Goal: Information Seeking & Learning: Learn about a topic

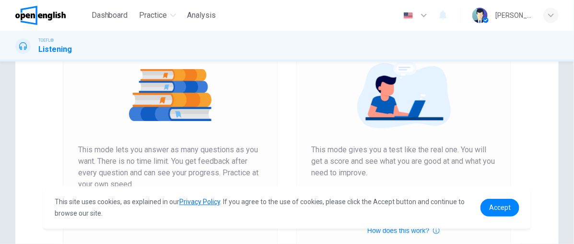
scroll to position [203, 0]
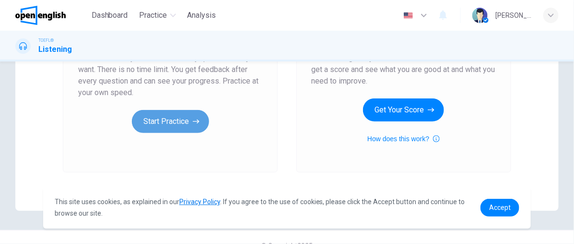
click at [151, 117] on button "Start Practice" at bounding box center [170, 121] width 77 height 23
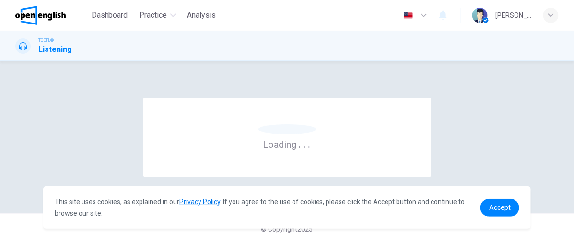
scroll to position [0, 0]
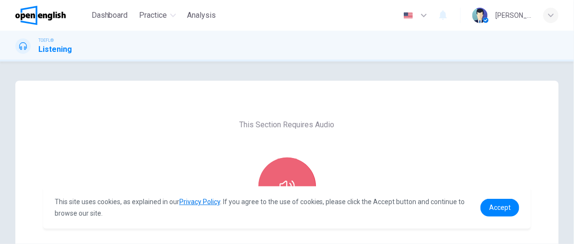
click at [298, 173] on button "button" at bounding box center [287, 186] width 58 height 58
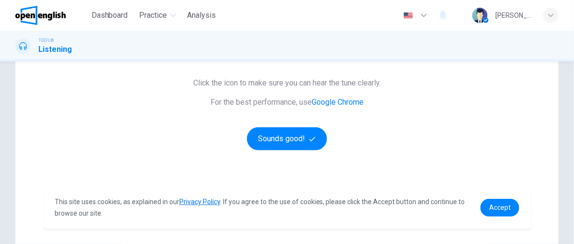
scroll to position [166, 0]
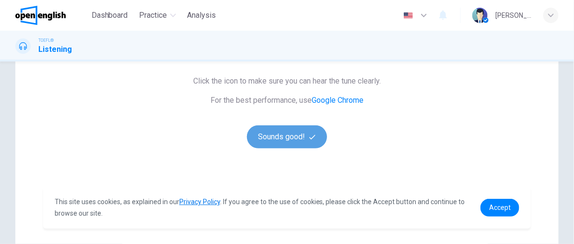
click at [271, 139] on button "Sounds good!" at bounding box center [287, 136] width 81 height 23
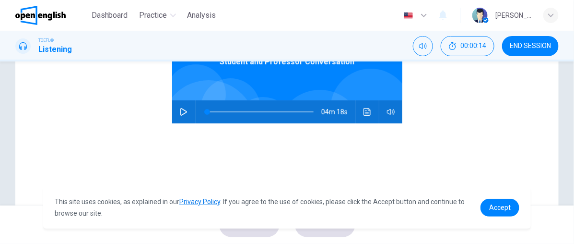
scroll to position [143, 0]
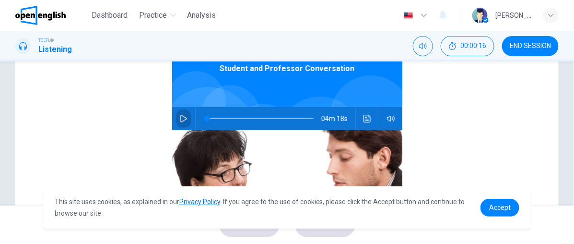
click at [180, 119] on icon "button" at bounding box center [184, 119] width 8 height 8
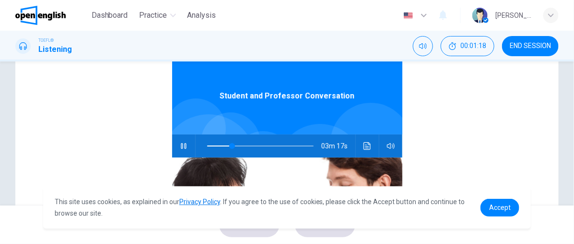
scroll to position [127, 0]
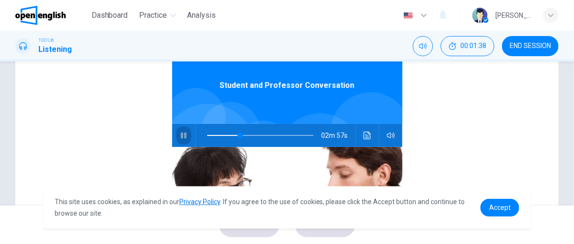
click at [181, 135] on icon "button" at bounding box center [183, 135] width 5 height 6
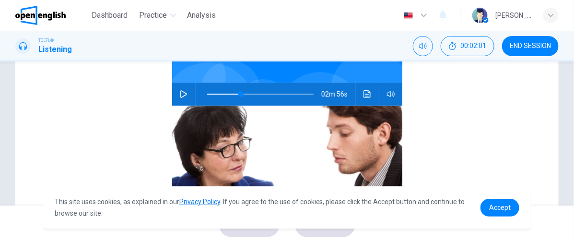
scroll to position [175, 0]
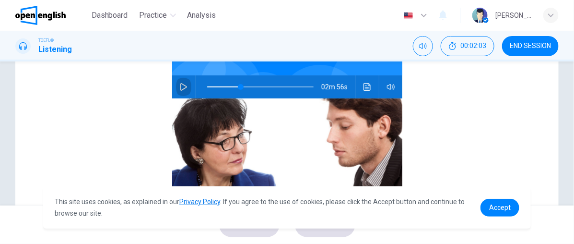
click at [180, 89] on icon "button" at bounding box center [184, 87] width 8 height 8
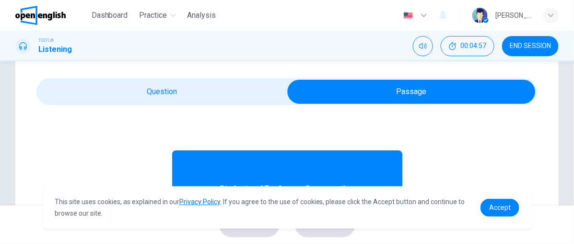
scroll to position [0, 0]
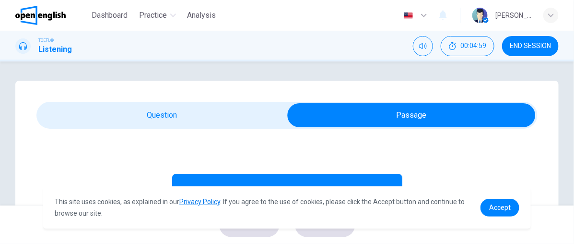
type input "*"
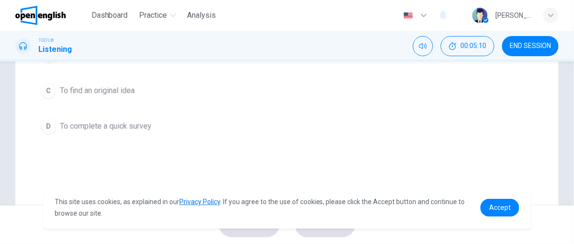
scroll to position [195, 0]
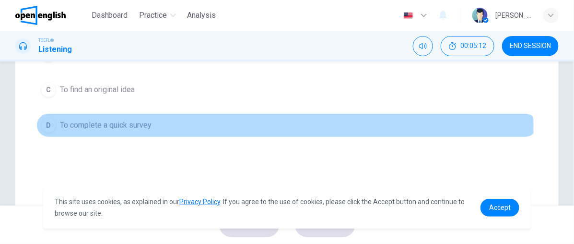
click at [96, 129] on button "D To complete a quick survey" at bounding box center [286, 125] width 501 height 24
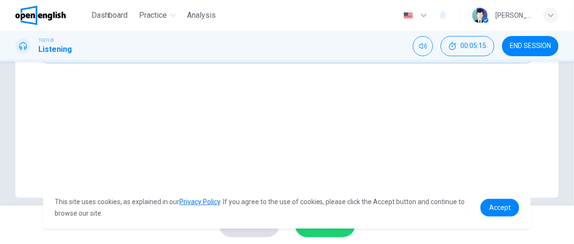
scroll to position [279, 0]
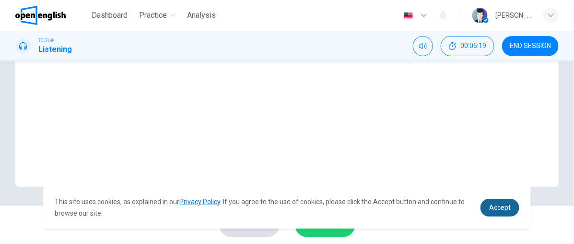
click at [505, 208] on span "Accept" at bounding box center [500, 207] width 22 height 8
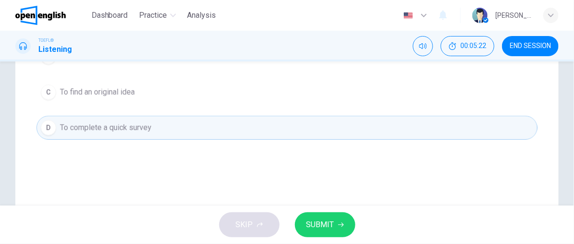
scroll to position [198, 0]
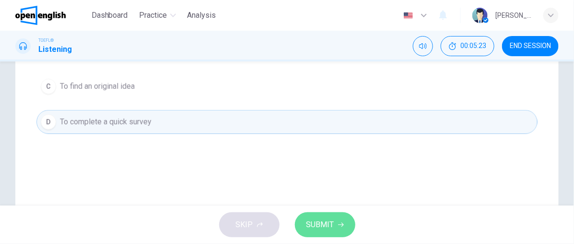
click at [323, 222] on span "SUBMIT" at bounding box center [320, 224] width 28 height 13
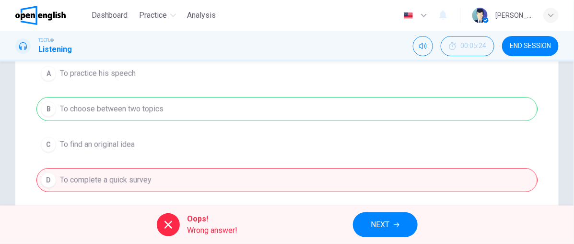
scroll to position [146, 0]
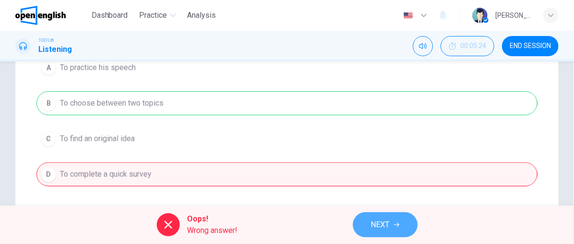
click at [379, 223] on span "NEXT" at bounding box center [380, 224] width 19 height 13
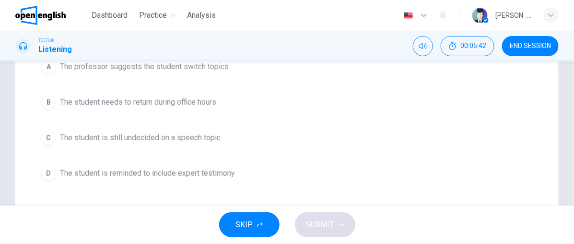
scroll to position [144, 0]
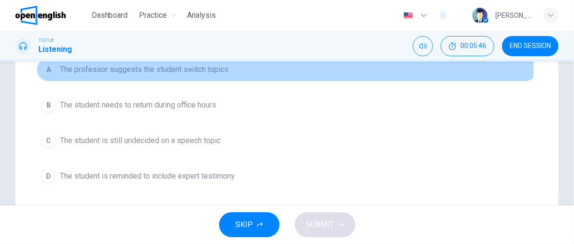
click at [187, 68] on span "The professor suggests the student switch topics" at bounding box center [144, 70] width 169 height 12
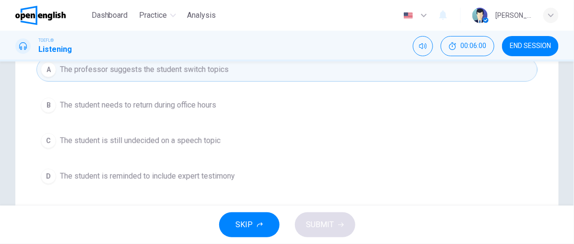
click at [164, 141] on span "The student is still undecided on a speech topic" at bounding box center [140, 141] width 161 height 12
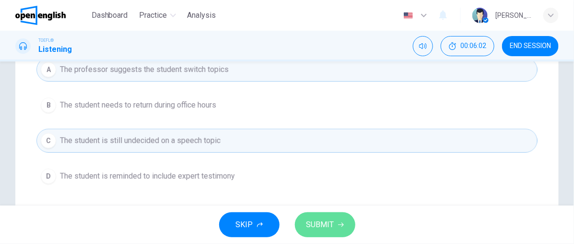
click at [333, 222] on span "SUBMIT" at bounding box center [320, 224] width 28 height 13
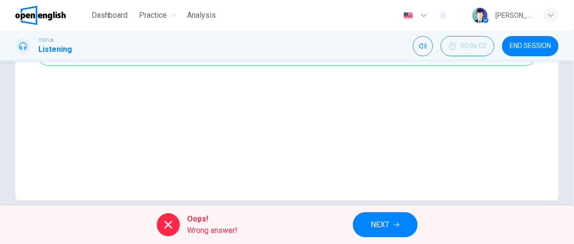
scroll to position [267, 0]
click at [382, 228] on span "NEXT" at bounding box center [380, 224] width 19 height 13
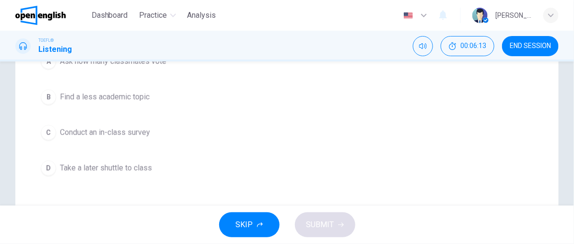
scroll to position [151, 0]
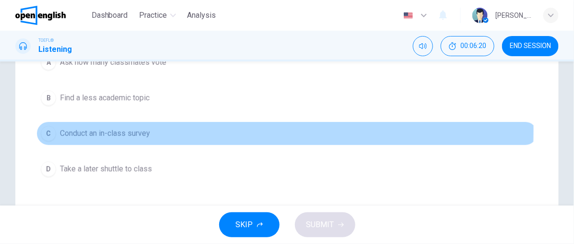
click at [130, 128] on span "Conduct an in-class survey" at bounding box center [105, 134] width 90 height 12
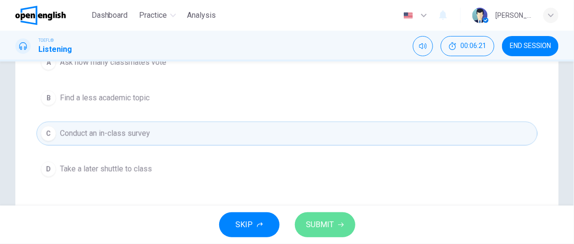
click at [312, 230] on span "SUBMIT" at bounding box center [320, 224] width 28 height 13
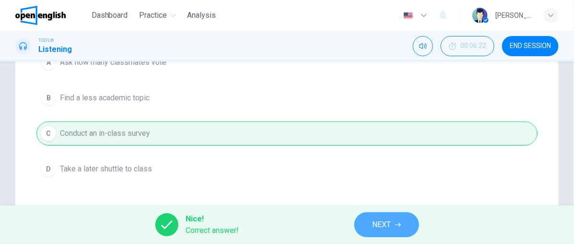
click at [388, 225] on span "NEXT" at bounding box center [381, 224] width 19 height 13
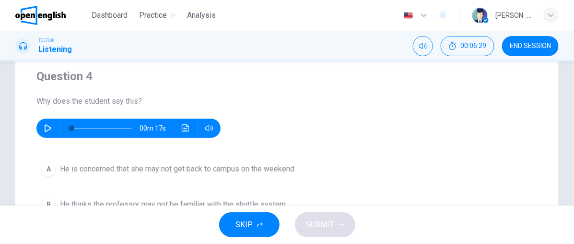
scroll to position [73, 0]
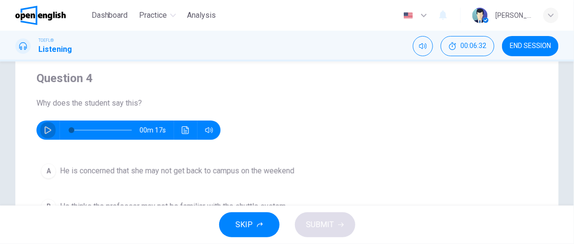
click at [46, 131] on icon "button" at bounding box center [48, 130] width 8 height 8
type input "*"
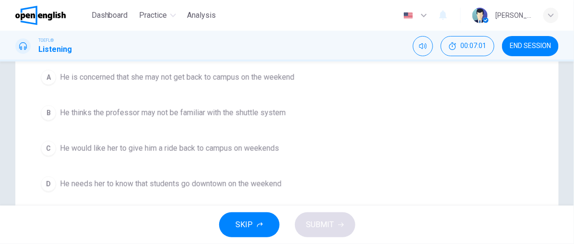
scroll to position [169, 0]
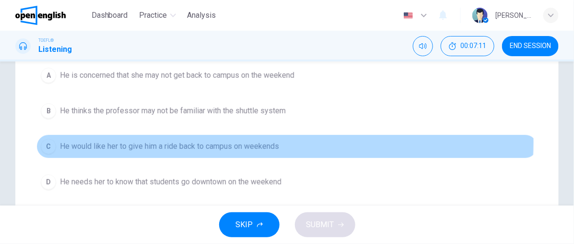
click at [263, 140] on span "He would like her to give him a ride back to campus on weekends" at bounding box center [169, 146] width 219 height 12
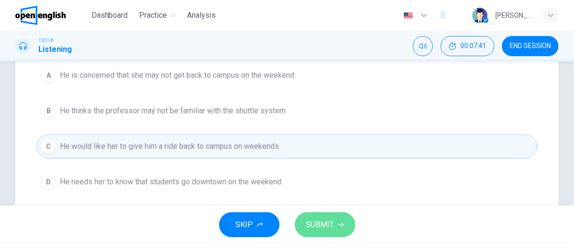
click at [317, 220] on span "SUBMIT" at bounding box center [320, 224] width 28 height 13
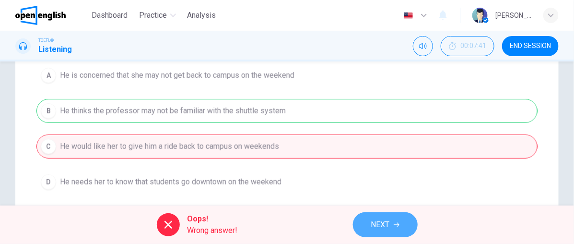
click at [389, 226] on span "NEXT" at bounding box center [380, 224] width 19 height 13
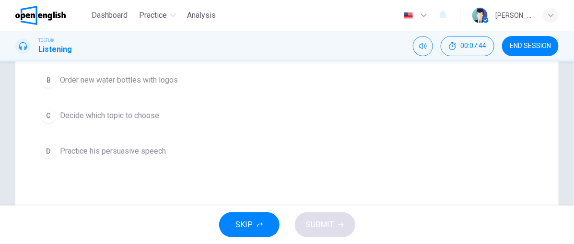
drag, startPoint x: 568, startPoint y: 136, endPoint x: 572, endPoint y: 152, distance: 16.4
click at [572, 152] on div "Question 5 What will the student probably do next? A Have the class sign a peti…" at bounding box center [287, 133] width 574 height 144
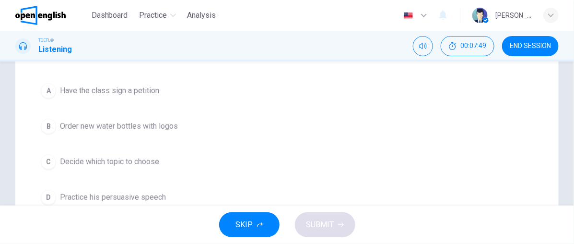
scroll to position [122, 0]
drag, startPoint x: 568, startPoint y: 138, endPoint x: 571, endPoint y: 133, distance: 5.9
click at [571, 133] on div "Question 5 What will the student probably do next? A Have the class sign a peti…" at bounding box center [287, 133] width 574 height 144
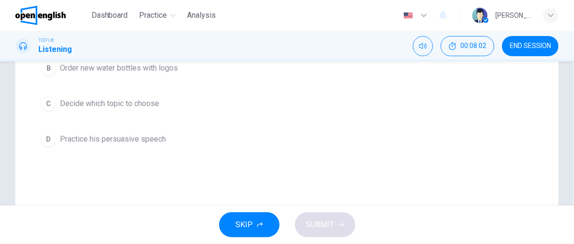
scroll to position [185, 0]
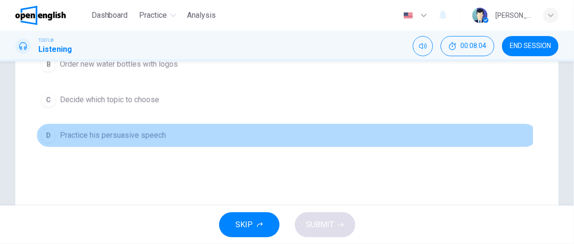
click at [112, 135] on span "Practice his persuasive speech" at bounding box center [113, 135] width 106 height 12
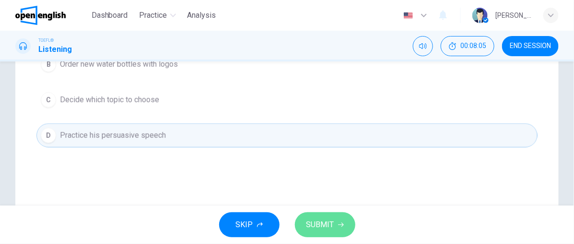
click at [337, 230] on button "SUBMIT" at bounding box center [325, 224] width 60 height 25
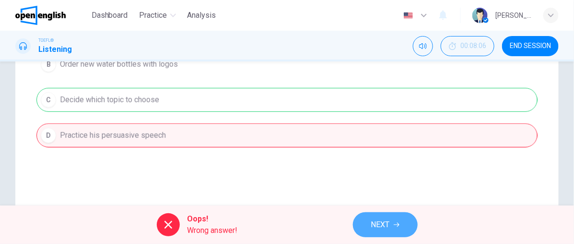
click at [401, 228] on button "NEXT" at bounding box center [385, 224] width 65 height 25
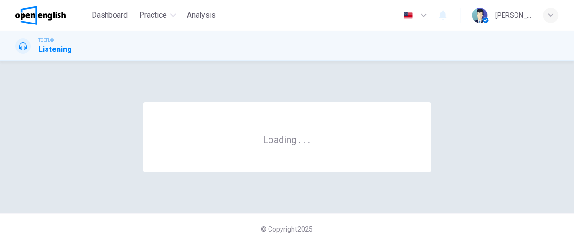
scroll to position [0, 0]
